Goal: Entertainment & Leisure: Consume media (video, audio)

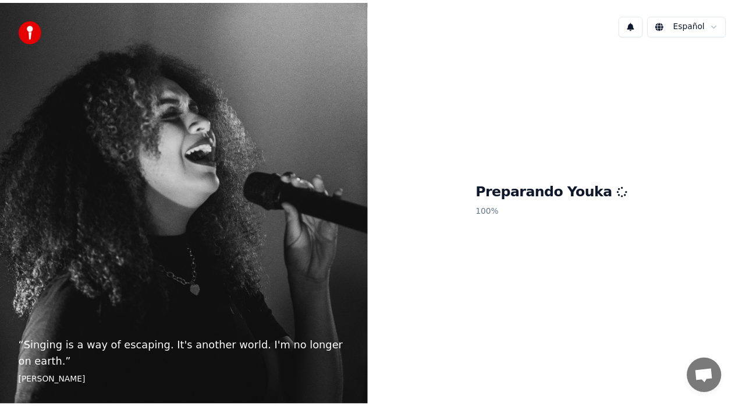
scroll to position [1196, 0]
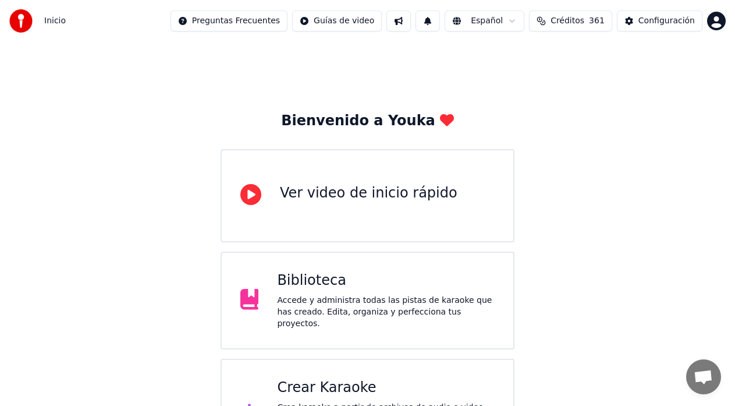
click at [569, 20] on span "Créditos" at bounding box center [568, 21] width 34 height 12
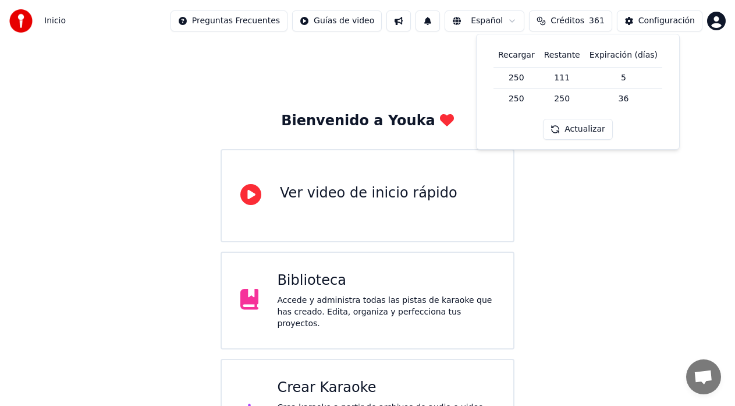
click at [164, 131] on div "Bienvenido a Youka Ver video de inicio rápido Biblioteca Accede y administra to…" at bounding box center [367, 255] width 735 height 426
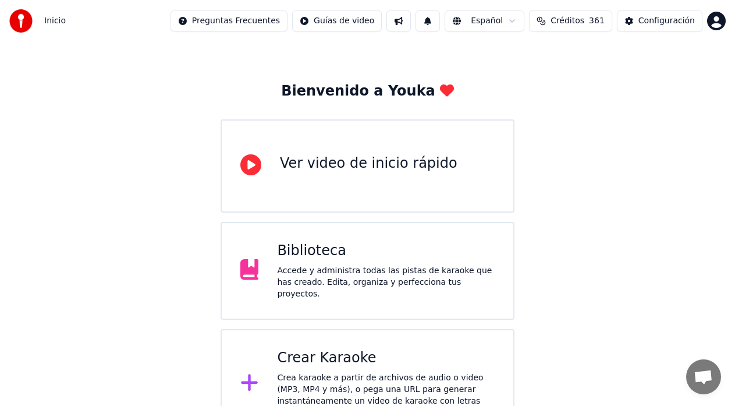
scroll to position [46, 0]
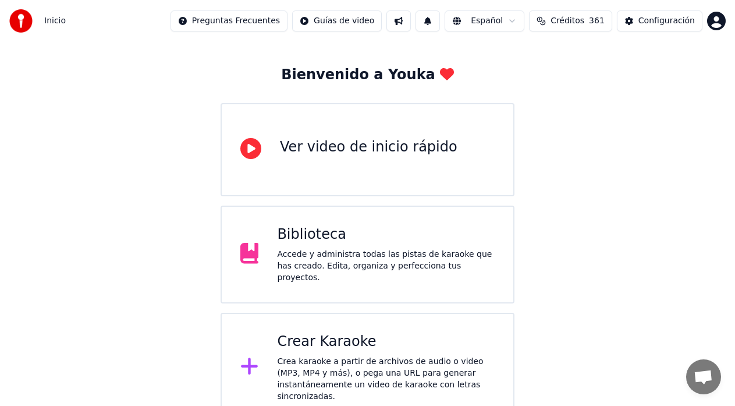
click at [328, 344] on div "Crear Karaoke" at bounding box center [386, 341] width 218 height 19
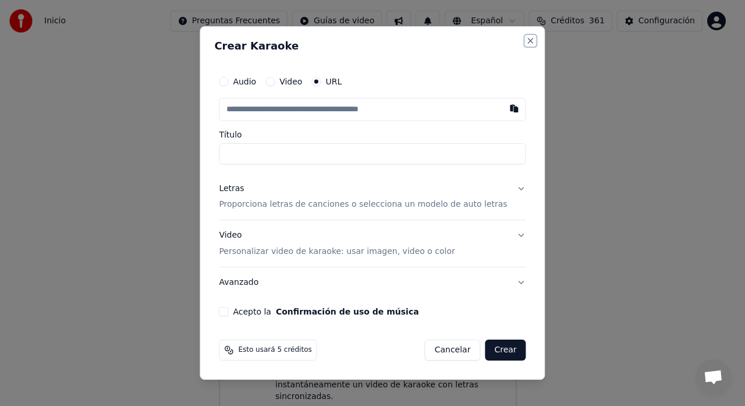
click at [526, 41] on button "Close" at bounding box center [530, 40] width 9 height 9
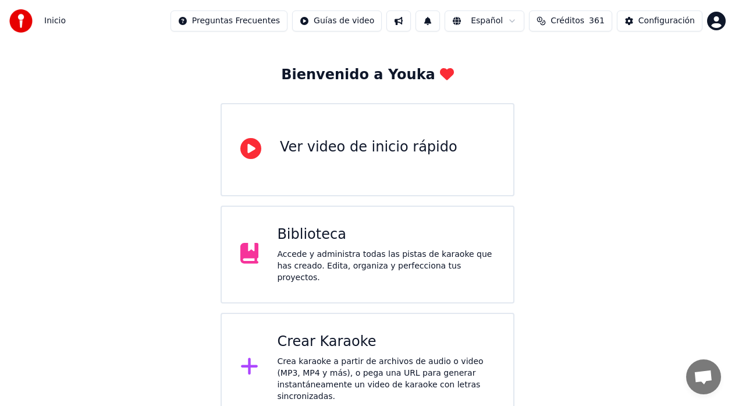
click at [317, 254] on div "Accede y administra todas las pistas de karaoke que has creado. Edita, organiza…" at bounding box center [386, 266] width 218 height 35
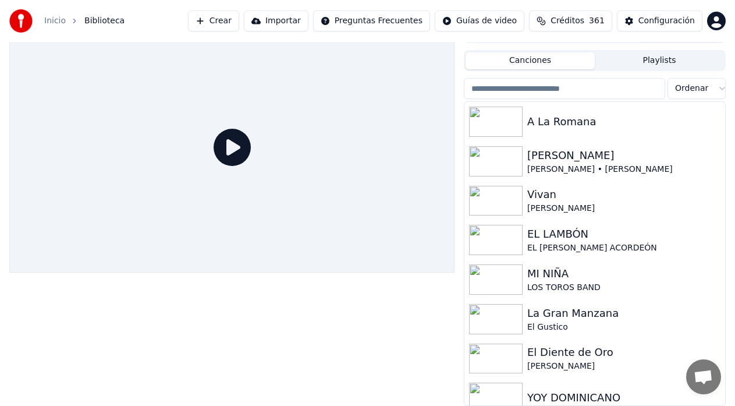
scroll to position [1208, 0]
click at [346, 346] on div at bounding box center [231, 214] width 445 height 384
click at [517, 153] on img at bounding box center [496, 161] width 54 height 30
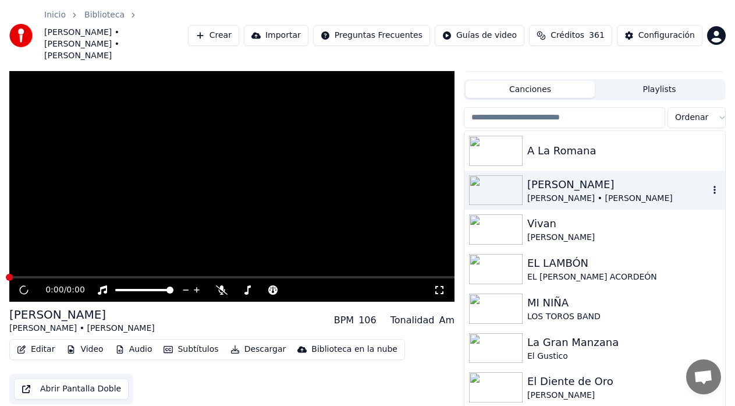
scroll to position [37, 0]
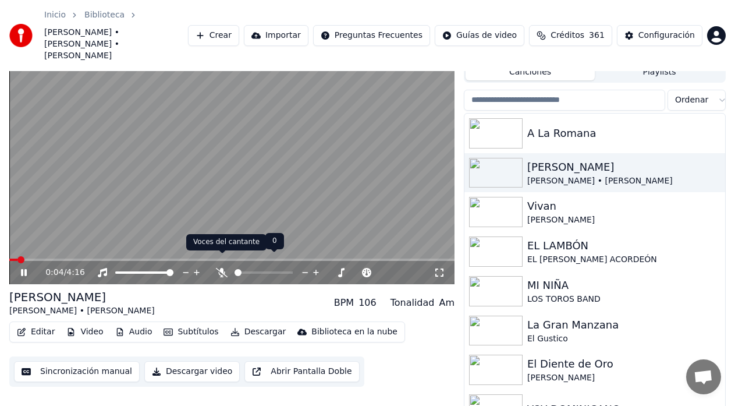
click at [219, 268] on icon at bounding box center [222, 272] width 12 height 9
click at [622, 160] on div "[PERSON_NAME]" at bounding box center [619, 167] width 182 height 16
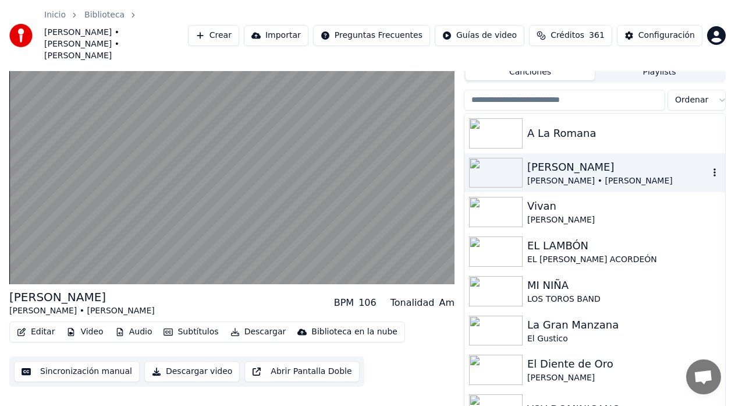
click at [541, 159] on div "[PERSON_NAME]" at bounding box center [619, 167] width 182 height 16
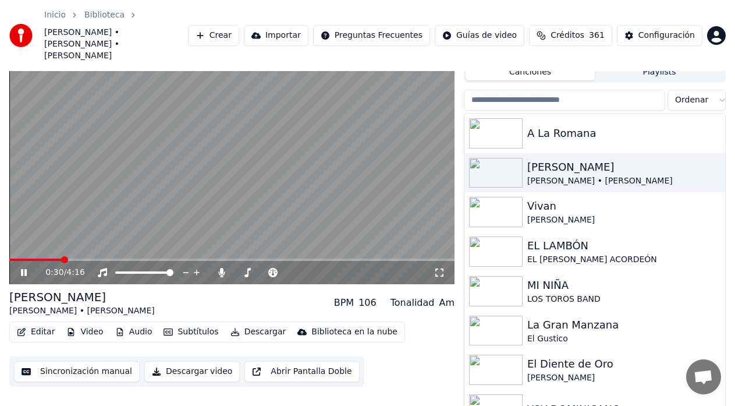
click at [23, 269] on icon at bounding box center [24, 272] width 6 height 7
click at [20, 268] on icon at bounding box center [32, 272] width 27 height 9
drag, startPoint x: 602, startPoint y: 157, endPoint x: 632, endPoint y: 157, distance: 30.3
click at [604, 159] on div "[PERSON_NAME]" at bounding box center [619, 167] width 182 height 16
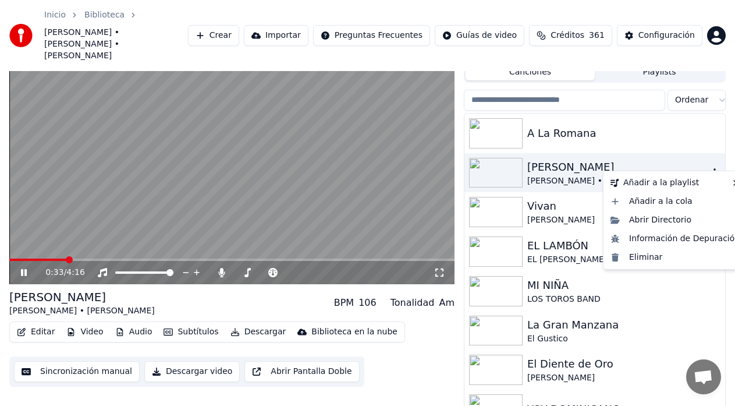
click at [709, 168] on icon "button" at bounding box center [715, 172] width 12 height 9
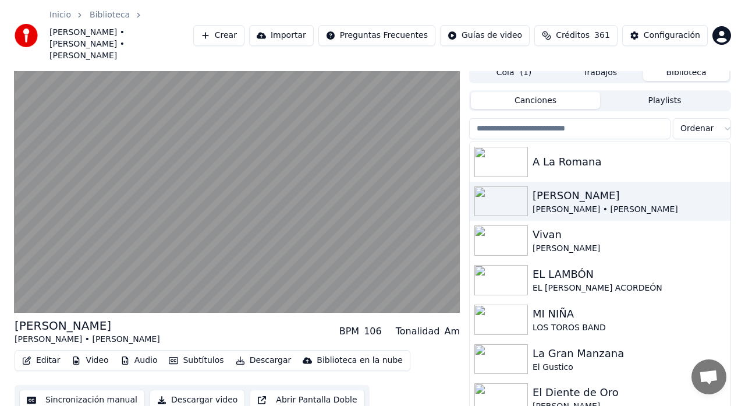
scroll to position [0, 0]
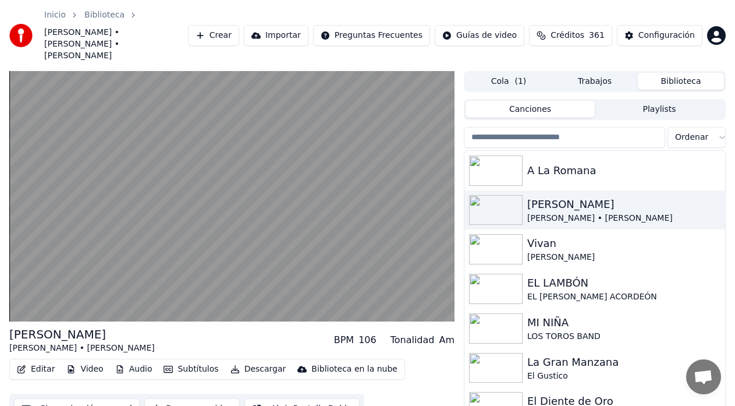
click at [648, 101] on button "Playlists" at bounding box center [659, 109] width 129 height 17
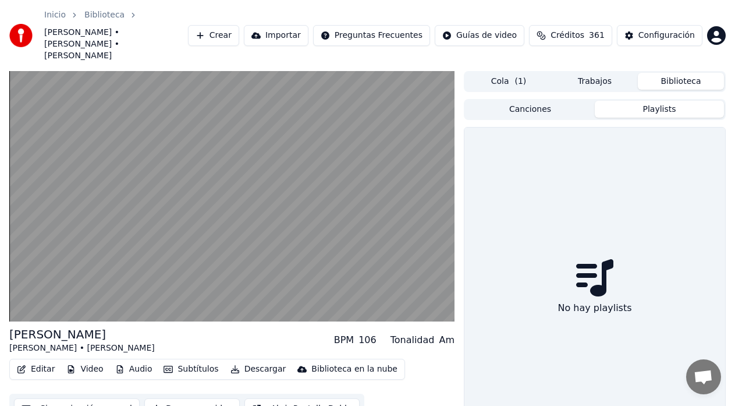
click at [583, 73] on button "Trabajos" at bounding box center [595, 81] width 86 height 17
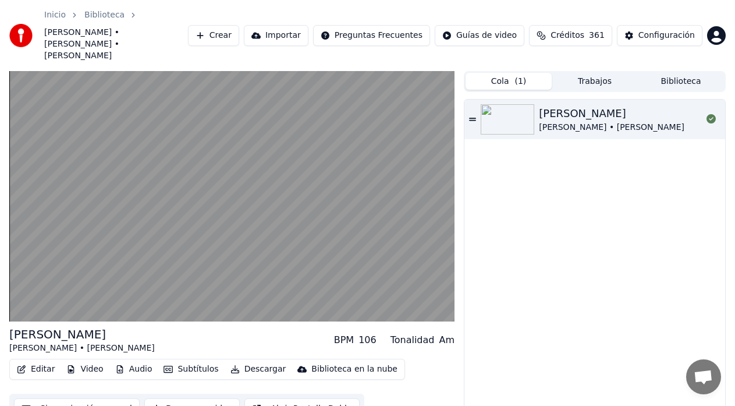
click at [496, 73] on button "Cola ( 1 )" at bounding box center [509, 81] width 86 height 17
click at [593, 105] on div "[PERSON_NAME]" at bounding box center [612, 113] width 146 height 16
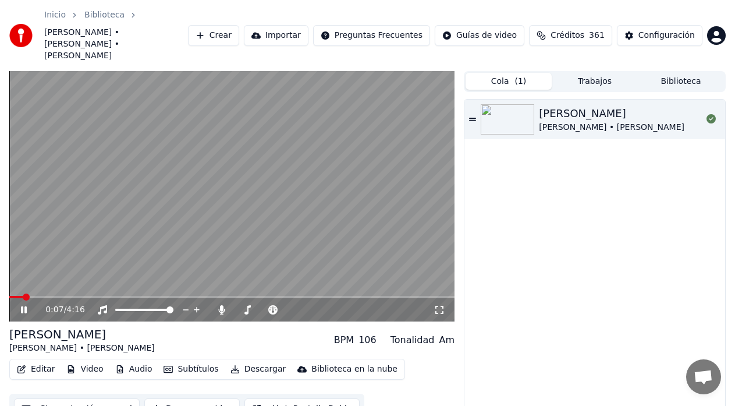
click at [24, 305] on icon at bounding box center [32, 309] width 27 height 9
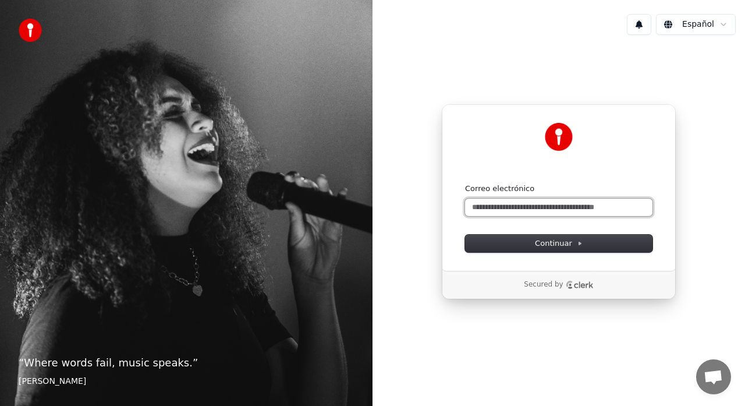
click at [517, 204] on input "Correo electrónico" at bounding box center [558, 207] width 187 height 17
click at [465, 183] on button "submit" at bounding box center [465, 183] width 0 height 0
type input "**********"
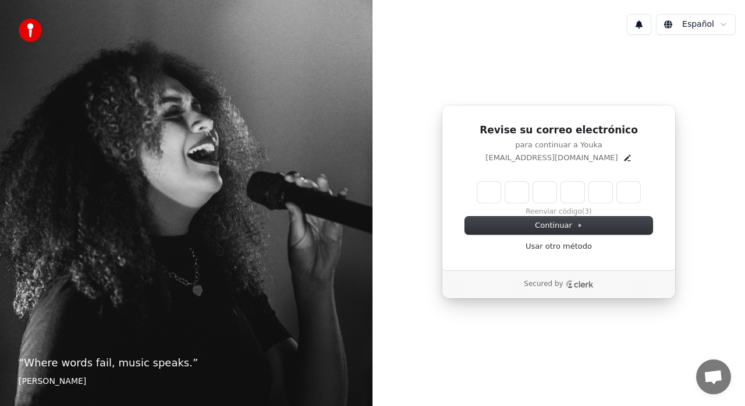
click at [487, 190] on input "Enter verification code" at bounding box center [558, 192] width 163 height 21
type input "******"
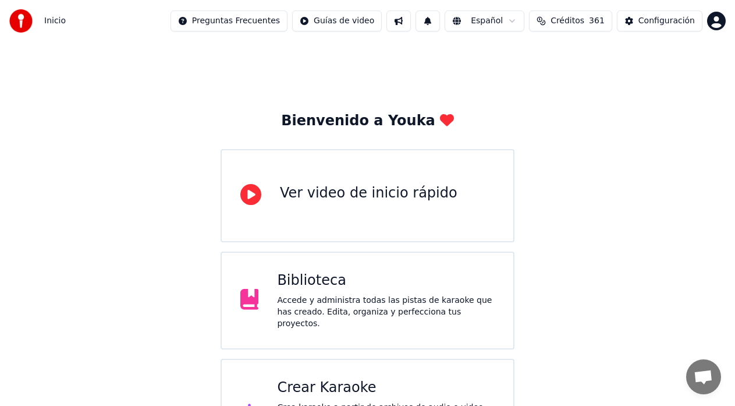
click at [585, 22] on span "Créditos" at bounding box center [568, 21] width 34 height 12
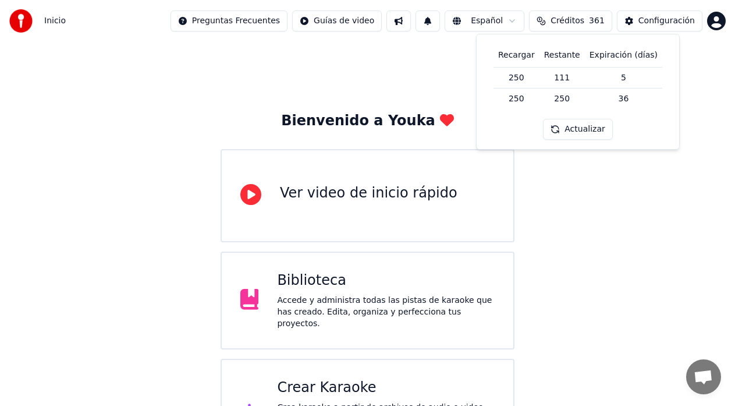
click at [589, 283] on div "Bienvenido a Youka Ver video de inicio rápido Biblioteca Accede y administra to…" at bounding box center [367, 255] width 735 height 426
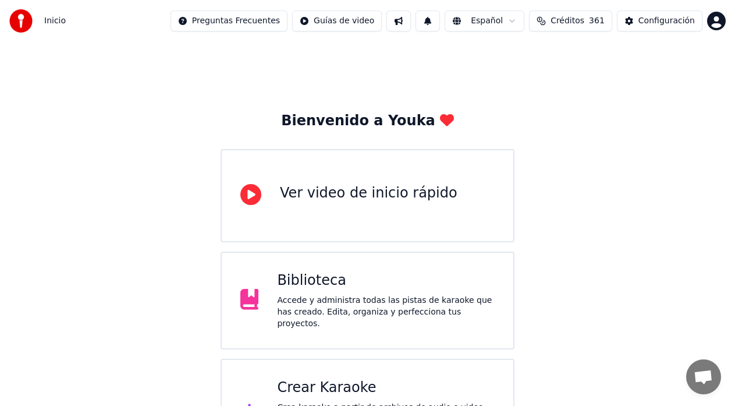
click at [306, 294] on div "Biblioteca Accede y administra todas las pistas de karaoke que has creado. Edit…" at bounding box center [386, 300] width 218 height 58
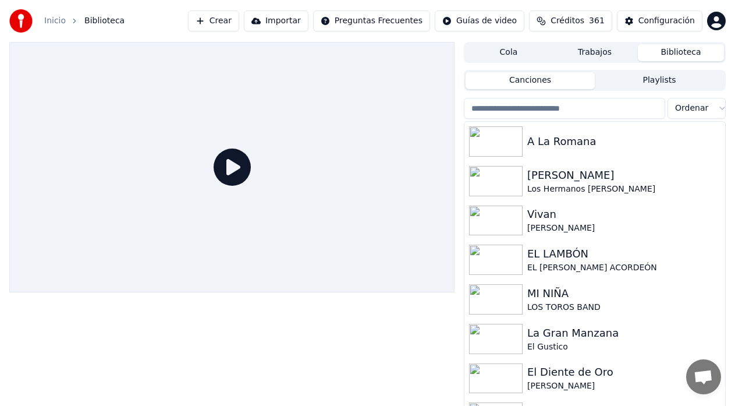
click at [520, 52] on button "Cola" at bounding box center [509, 52] width 86 height 17
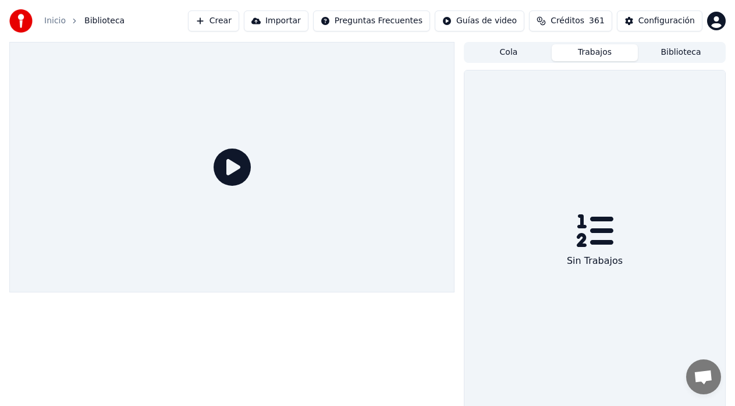
click at [582, 51] on button "Trabajos" at bounding box center [595, 52] width 86 height 17
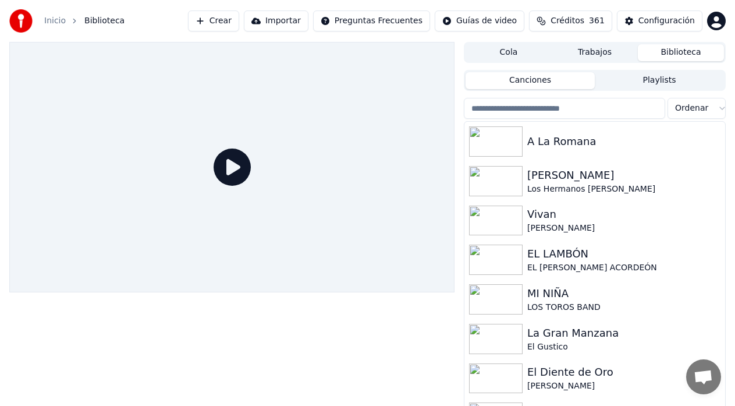
click at [678, 54] on button "Biblioteca" at bounding box center [681, 52] width 86 height 17
click at [560, 180] on div "[PERSON_NAME]" at bounding box center [619, 175] width 182 height 16
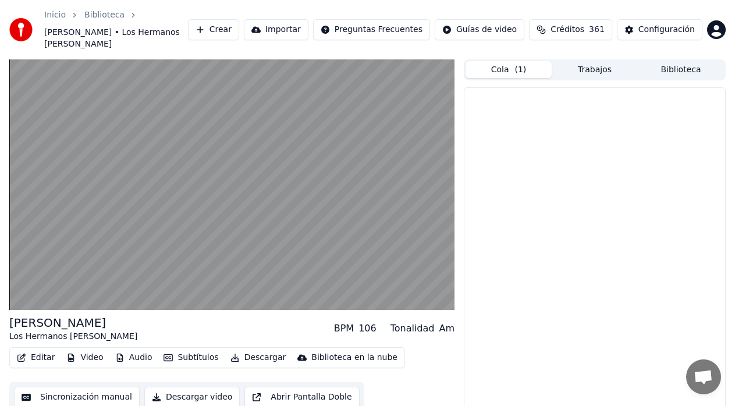
click at [514, 71] on button "Cola ( 1 )" at bounding box center [509, 69] width 86 height 17
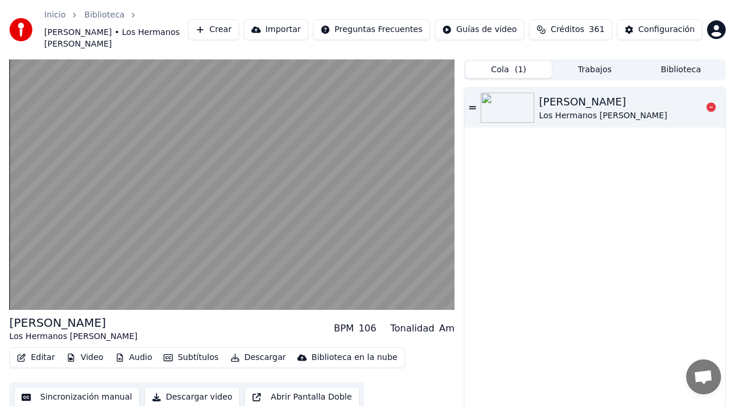
click at [562, 110] on div "[PERSON_NAME] • [PERSON_NAME]" at bounding box center [603, 116] width 128 height 12
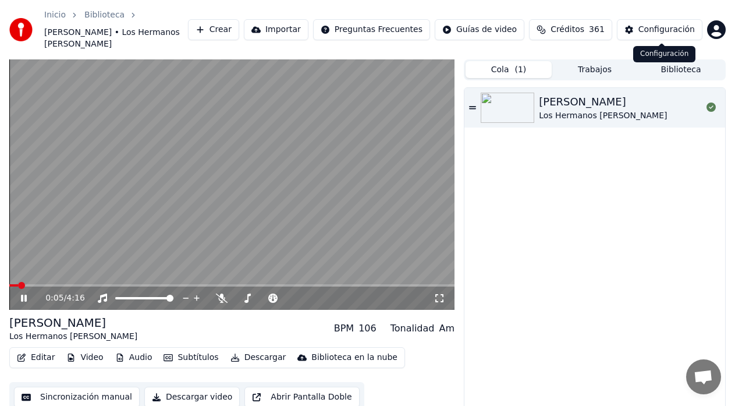
click at [662, 30] on div "Configuración" at bounding box center [667, 30] width 56 height 12
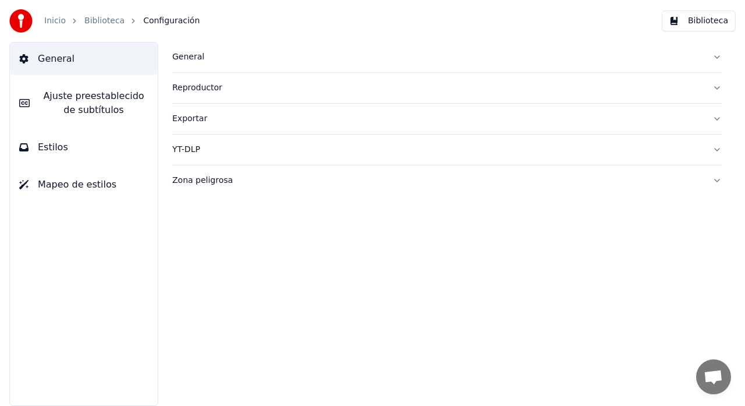
click at [104, 22] on link "Biblioteca" at bounding box center [104, 21] width 40 height 12
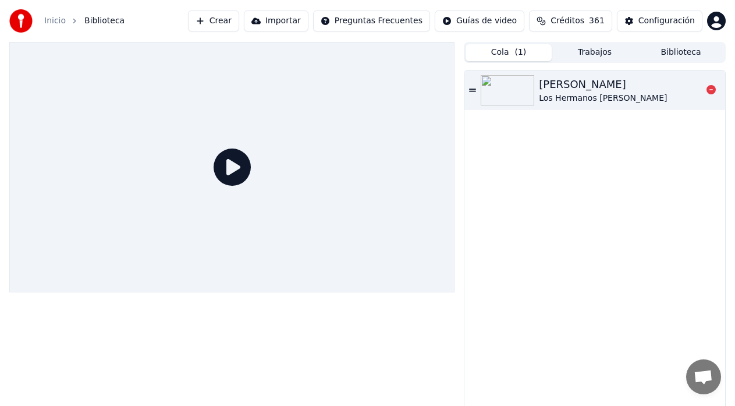
click at [568, 87] on div "[PERSON_NAME]" at bounding box center [603, 84] width 128 height 16
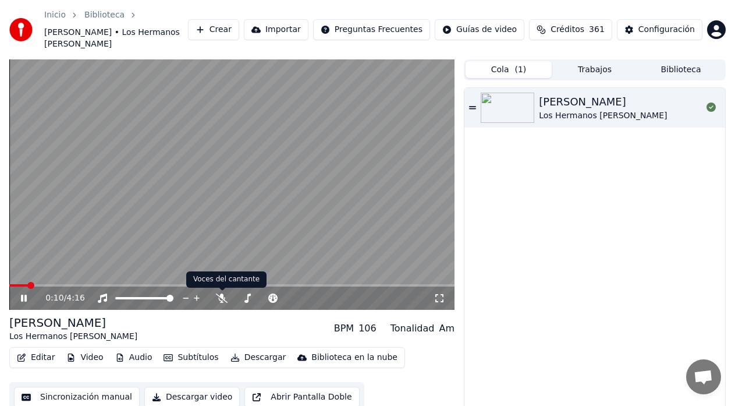
click at [213, 298] on div "0:10 / 4:16" at bounding box center [239, 298] width 388 height 12
click at [220, 297] on icon at bounding box center [222, 297] width 12 height 9
click at [609, 104] on div "[PERSON_NAME]" at bounding box center [603, 102] width 128 height 16
click at [26, 299] on icon at bounding box center [24, 298] width 6 height 7
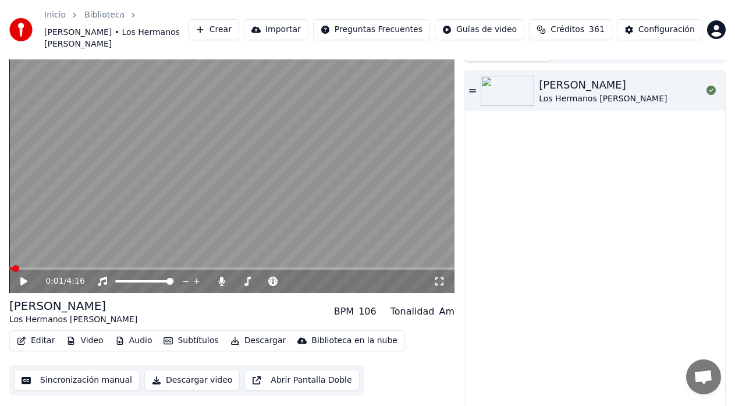
scroll to position [26, 0]
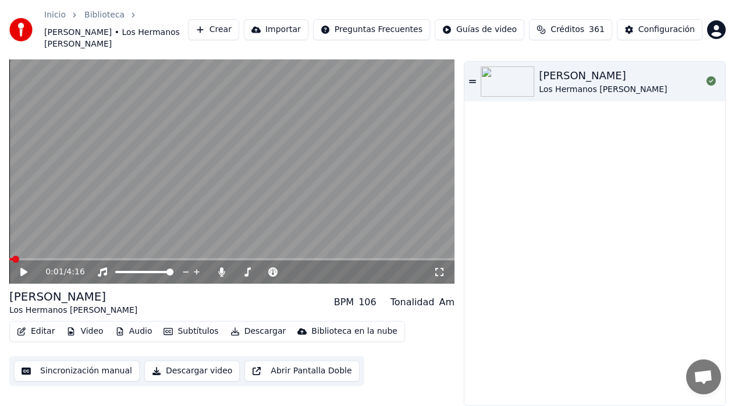
click at [186, 373] on button "Descargar video" at bounding box center [191, 370] width 95 height 21
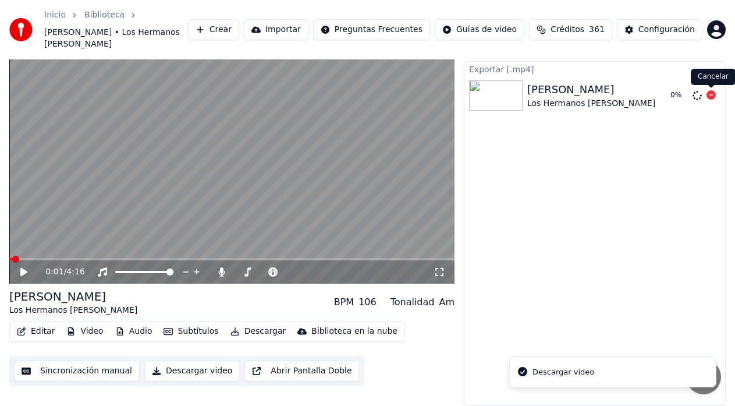
click at [710, 97] on icon at bounding box center [711, 94] width 9 height 9
click at [270, 328] on button "Descargar" at bounding box center [258, 331] width 65 height 16
click at [388, 354] on div "Editar Video Audio Subtítulos Descargar Biblioteca en la nube Sincronización ma…" at bounding box center [231, 353] width 445 height 65
click at [263, 373] on button "Abrir Pantalla Doble" at bounding box center [302, 370] width 115 height 21
click at [24, 268] on icon at bounding box center [32, 271] width 27 height 9
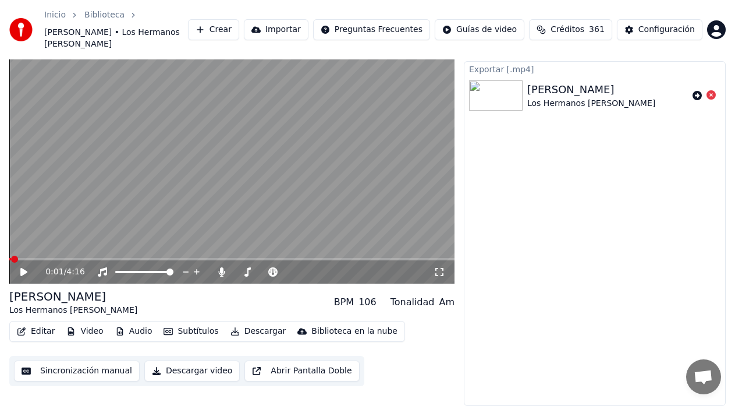
click at [11, 263] on span at bounding box center [14, 259] width 7 height 7
click at [32, 334] on button "Editar" at bounding box center [35, 331] width 47 height 16
click at [2, 355] on div "0:00 / 4:16 Esa morena Los Hermanos Rosario • Víctor Manuelle BPM 106 Tonalidad…" at bounding box center [367, 219] width 735 height 373
click at [55, 371] on button "Sincronización manual" at bounding box center [77, 370] width 126 height 21
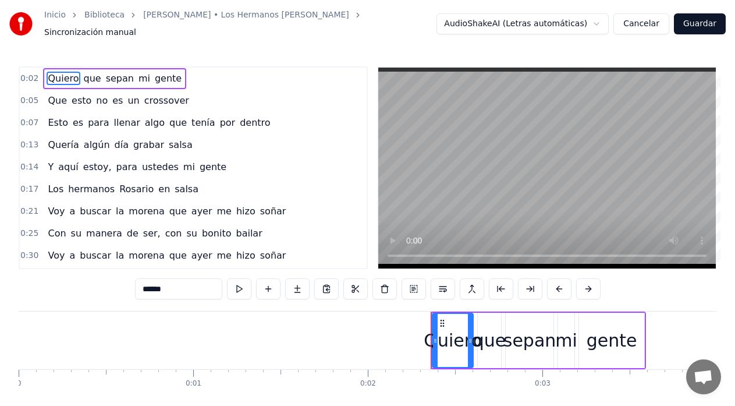
click at [101, 21] on link "Biblioteca" at bounding box center [104, 15] width 40 height 12
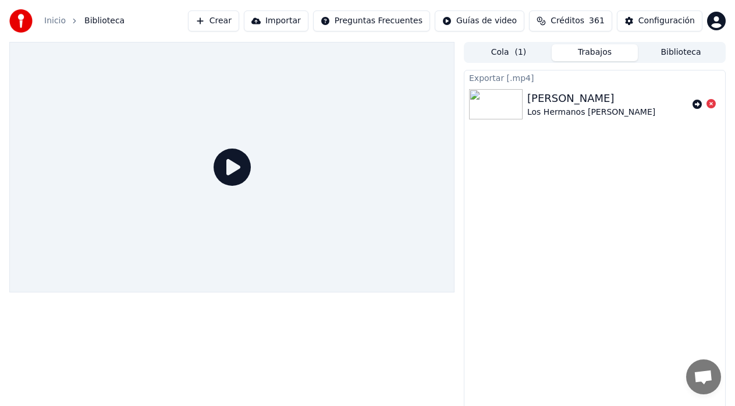
click at [583, 110] on div "[PERSON_NAME] • [PERSON_NAME]" at bounding box center [592, 113] width 128 height 12
click at [546, 104] on div "[PERSON_NAME]" at bounding box center [592, 98] width 128 height 16
click at [546, 102] on div "[PERSON_NAME]" at bounding box center [592, 98] width 128 height 16
drag, startPoint x: 554, startPoint y: 102, endPoint x: 545, endPoint y: 95, distance: 10.8
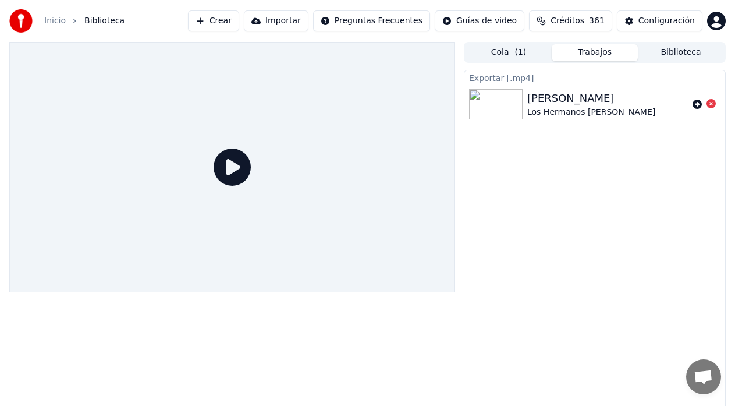
click at [554, 102] on div "[PERSON_NAME]" at bounding box center [592, 98] width 128 height 16
click at [498, 53] on button "Cola ( 1 )" at bounding box center [509, 52] width 86 height 17
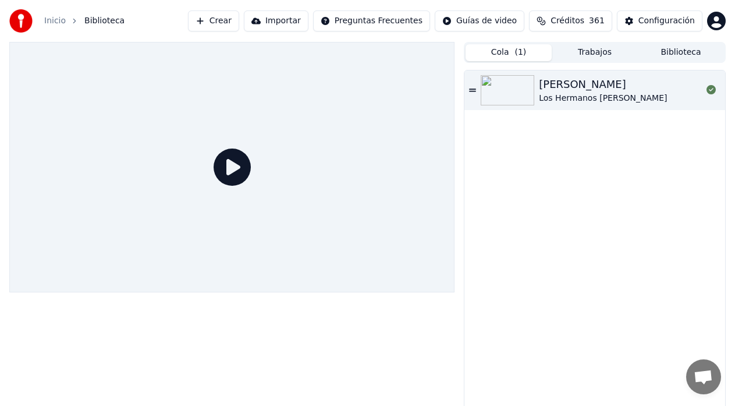
click at [226, 159] on icon at bounding box center [232, 166] width 37 height 37
click at [181, 332] on div at bounding box center [231, 228] width 445 height 373
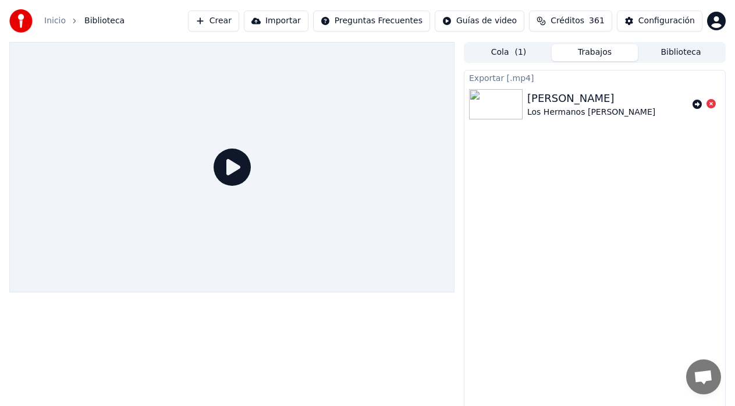
click at [600, 49] on button "Trabajos" at bounding box center [595, 52] width 86 height 17
click at [629, 95] on div "[PERSON_NAME]" at bounding box center [592, 98] width 128 height 16
click at [626, 94] on div "[PERSON_NAME]" at bounding box center [592, 98] width 128 height 16
click at [615, 86] on div "[PERSON_NAME] [PERSON_NAME] • [PERSON_NAME]" at bounding box center [595, 104] width 261 height 40
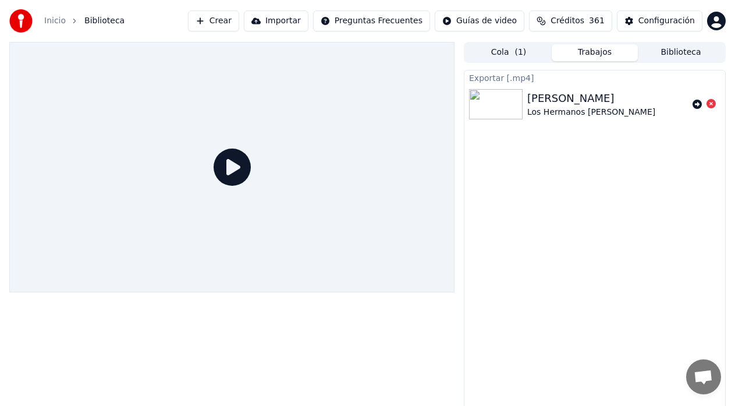
click at [624, 109] on div "[PERSON_NAME] • [PERSON_NAME]" at bounding box center [592, 113] width 128 height 12
